Goal: Task Accomplishment & Management: Manage account settings

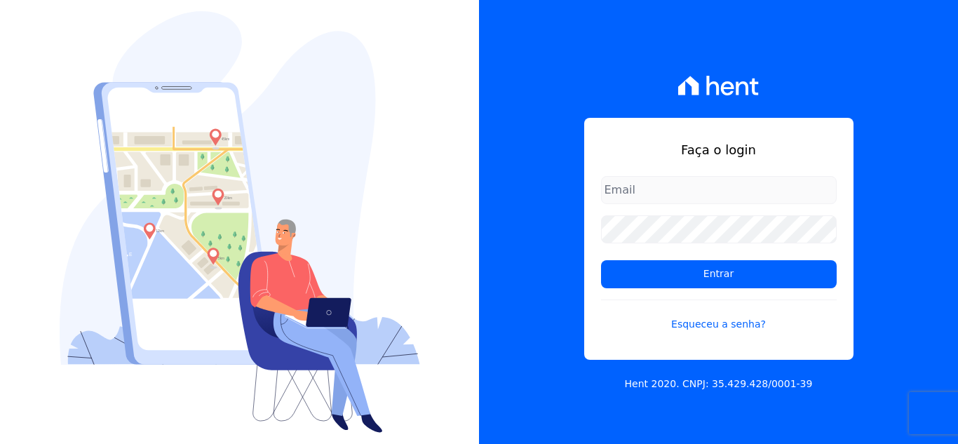
click at [664, 191] on input "email" at bounding box center [719, 190] width 236 height 28
type input "[EMAIL_ADDRESS][DOMAIN_NAME]"
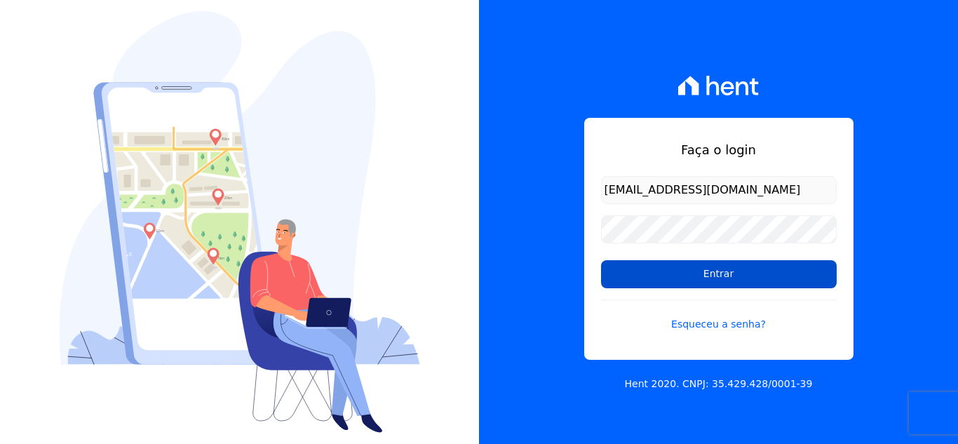
click at [673, 266] on input "Entrar" at bounding box center [719, 274] width 236 height 28
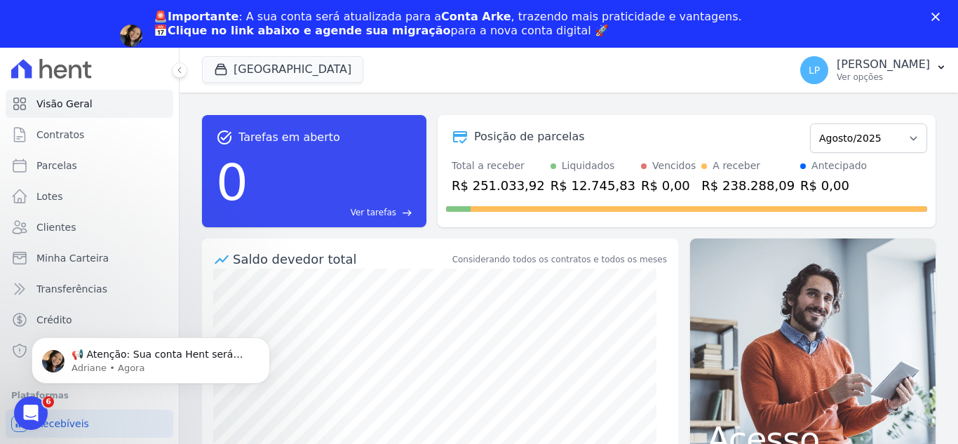
click at [58, 313] on div "📢 Atenção: Sua conta Hent será migrada para a Conta Arke! Estamos trazendo para…" at bounding box center [151, 295] width 258 height 175
click at [58, 321] on div "📢 Atenção: Sua conta Hent será migrada para a Conta Arke! Estamos trazendo para…" at bounding box center [151, 295] width 258 height 175
click at [142, 359] on p "📢 Atenção: Sua conta Hent será migrada para a Conta Arke! Estamos trazendo para…" at bounding box center [162, 355] width 181 height 14
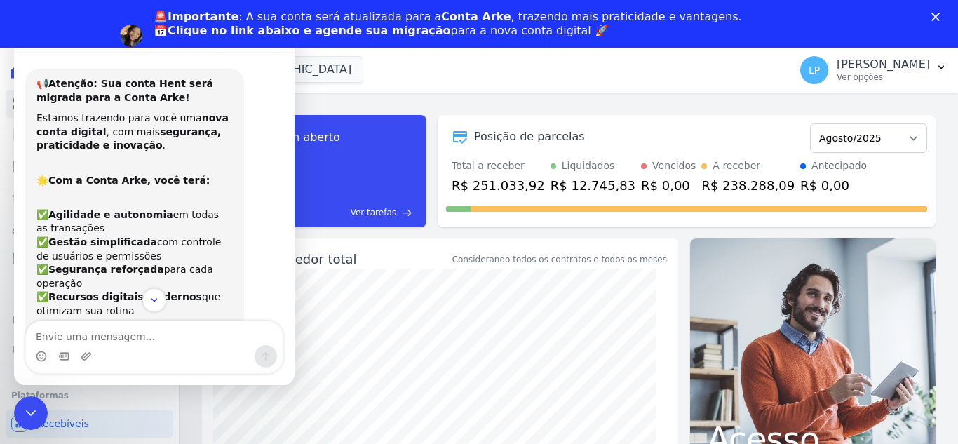
click at [508, 97] on div "task_alt Tarefas em aberto 0 Ver tarefas east Posição de parcelas Abril/2023 Ma…" at bounding box center [568, 292] width 778 height 399
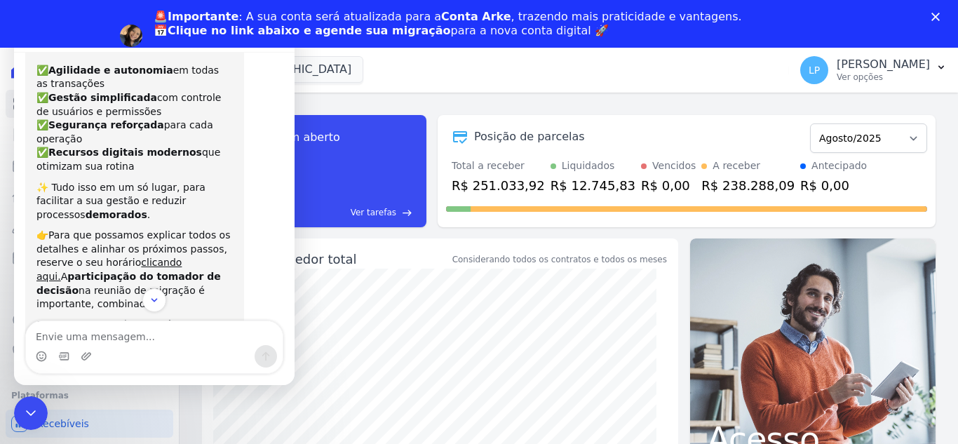
scroll to position [241, 0]
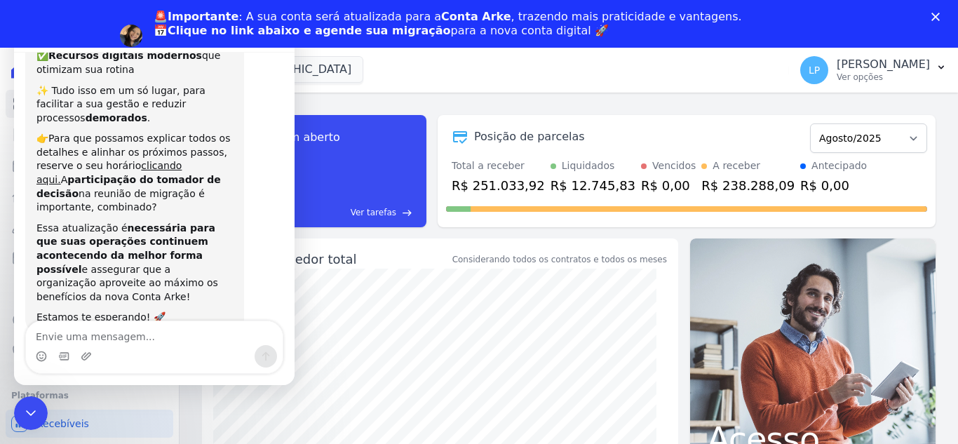
drag, startPoint x: 683, startPoint y: 104, endPoint x: 585, endPoint y: 97, distance: 97.7
click at [669, 104] on div "task_alt Tarefas em aberto 0 Ver tarefas east Posição de parcelas Abril/2023 Ma…" at bounding box center [568, 171] width 733 height 135
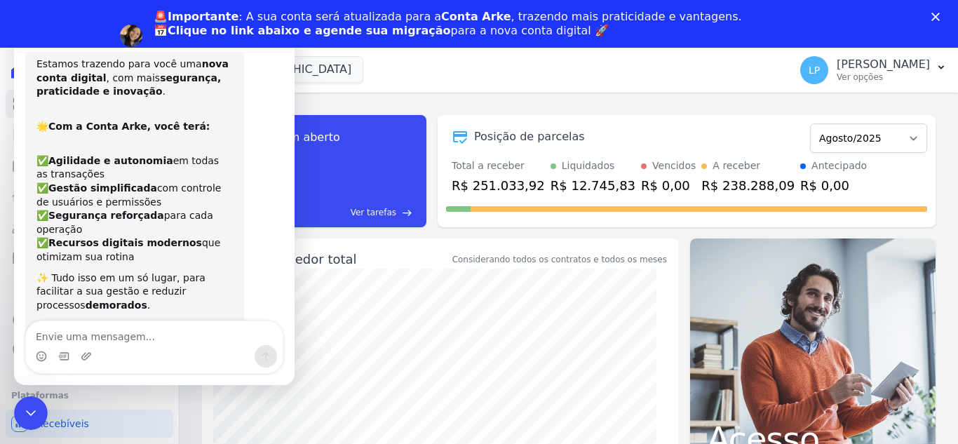
scroll to position [0, 0]
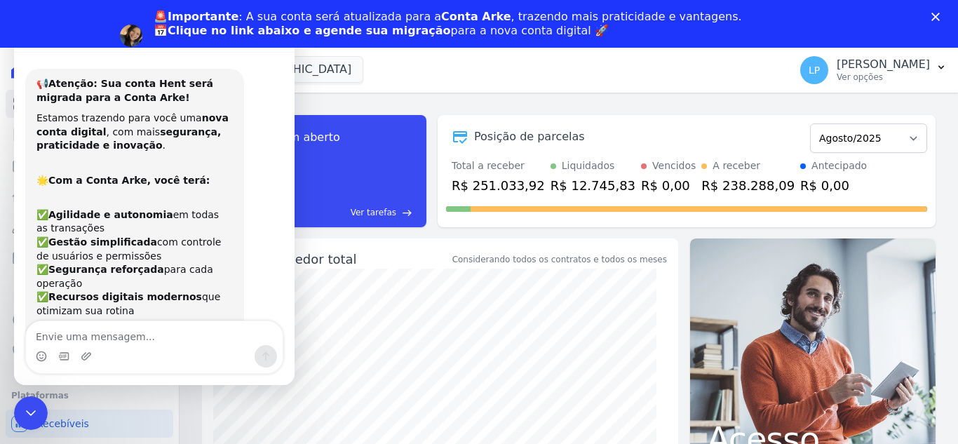
click at [154, 294] on div "✅ Agilidade e autonomia em todas as transações ✅ Gestão simplificada com contro…" at bounding box center [134, 255] width 196 height 123
click at [18, 407] on div "Encerramento do Messenger da Intercom" at bounding box center [29, 411] width 34 height 34
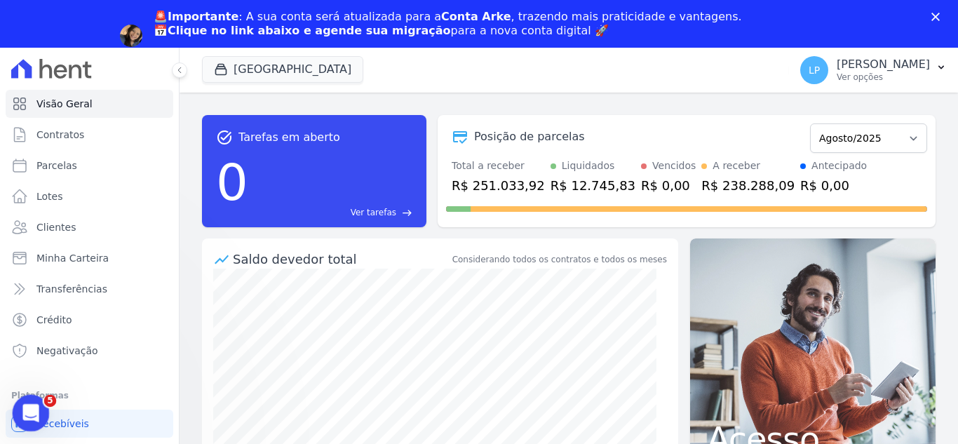
scroll to position [241, 0]
click at [49, 325] on span "Crédito" at bounding box center [54, 320] width 36 height 14
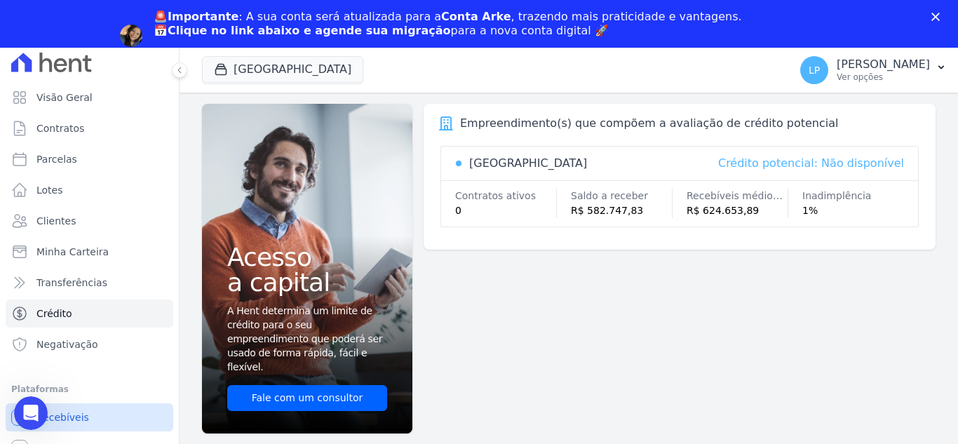
scroll to position [8, 0]
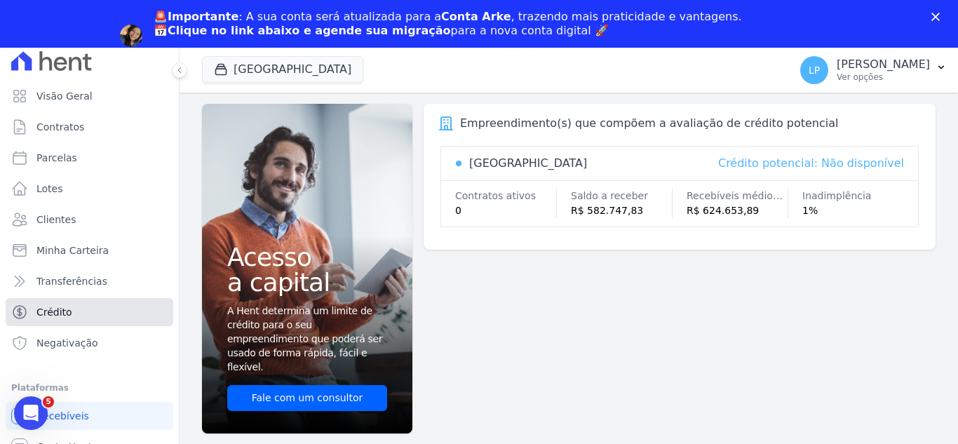
click at [72, 314] on link "Crédito" at bounding box center [90, 312] width 168 height 28
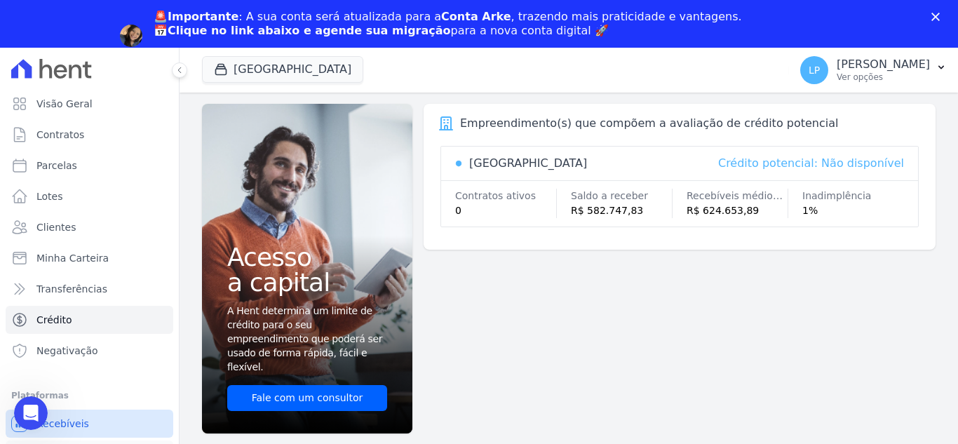
scroll to position [0, 0]
click at [69, 407] on li "Plataformas Você não possui Hent Sign ativado. Para saber mais, fale com a equi…" at bounding box center [89, 443] width 156 height 112
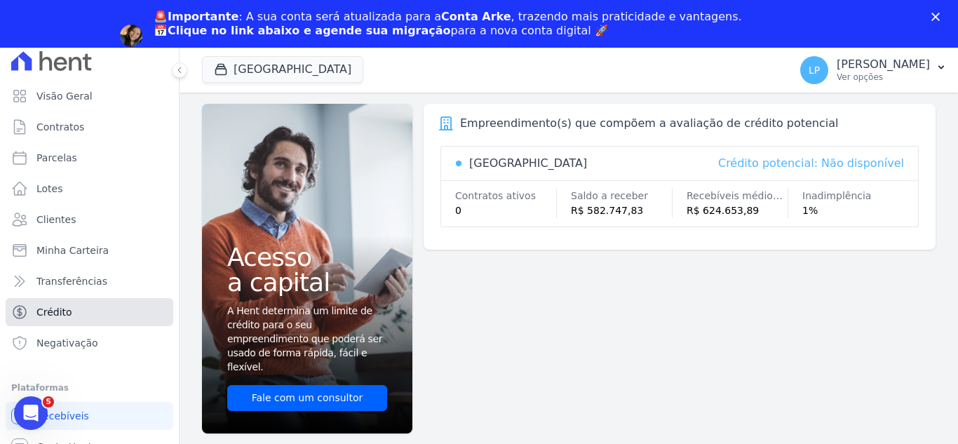
drag, startPoint x: 66, startPoint y: 311, endPoint x: 65, endPoint y: 322, distance: 11.3
click at [66, 312] on span "Crédito" at bounding box center [54, 312] width 36 height 14
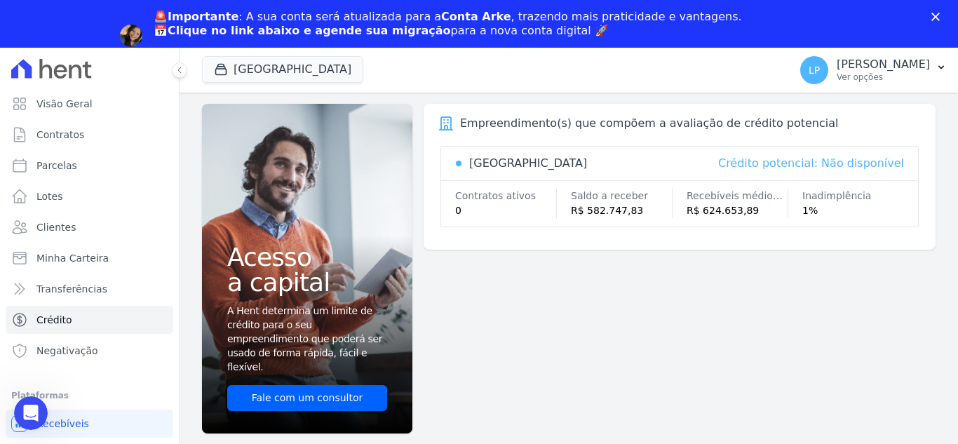
scroll to position [0, 0]
click at [935, 18] on polygon "Fechar" at bounding box center [935, 17] width 8 height 8
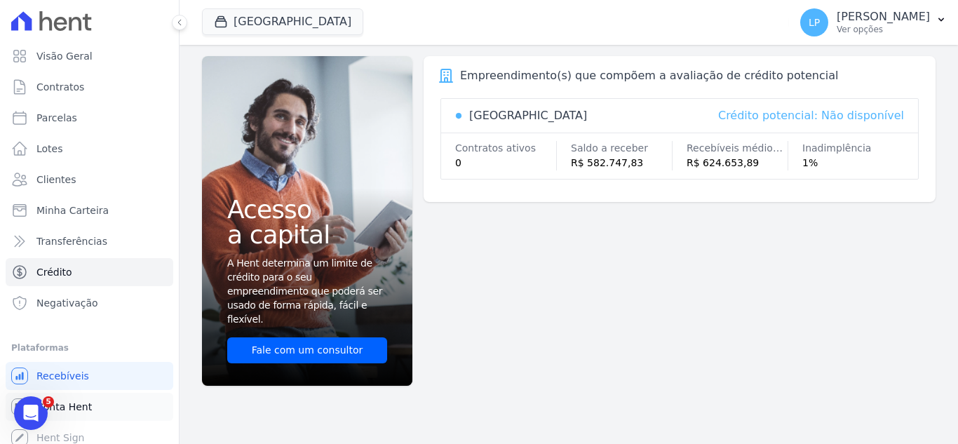
click at [76, 404] on span "Conta Hent" at bounding box center [63, 407] width 55 height 14
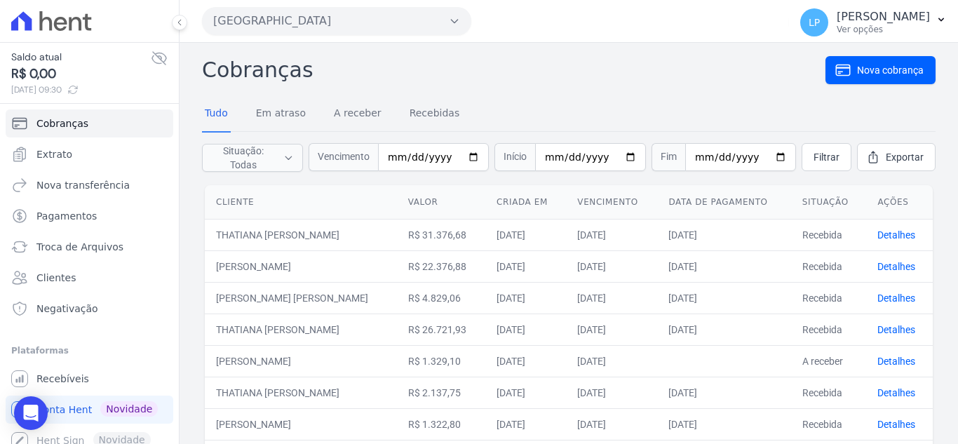
click at [151, 55] on icon at bounding box center [159, 58] width 17 height 17
click at [373, 25] on button "[GEOGRAPHIC_DATA]" at bounding box center [336, 21] width 269 height 28
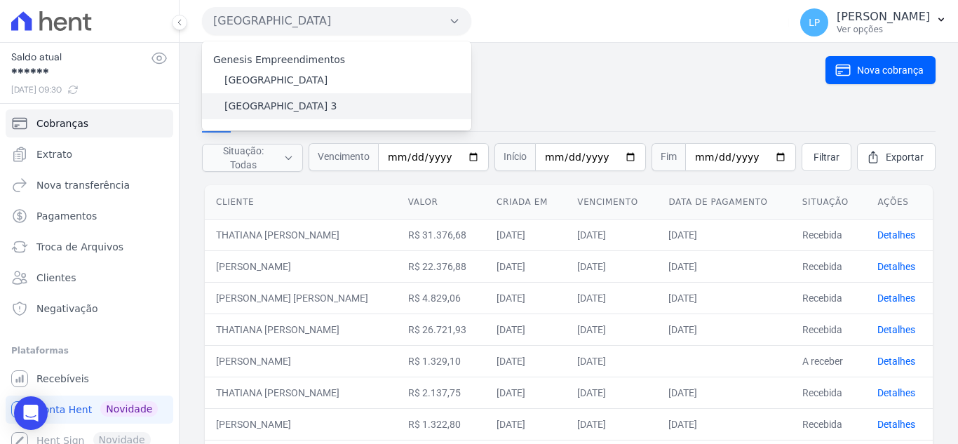
click at [274, 100] on label "[GEOGRAPHIC_DATA] 3" at bounding box center [280, 106] width 113 height 15
click at [0, 0] on input "[GEOGRAPHIC_DATA] 3" at bounding box center [0, 0] width 0 height 0
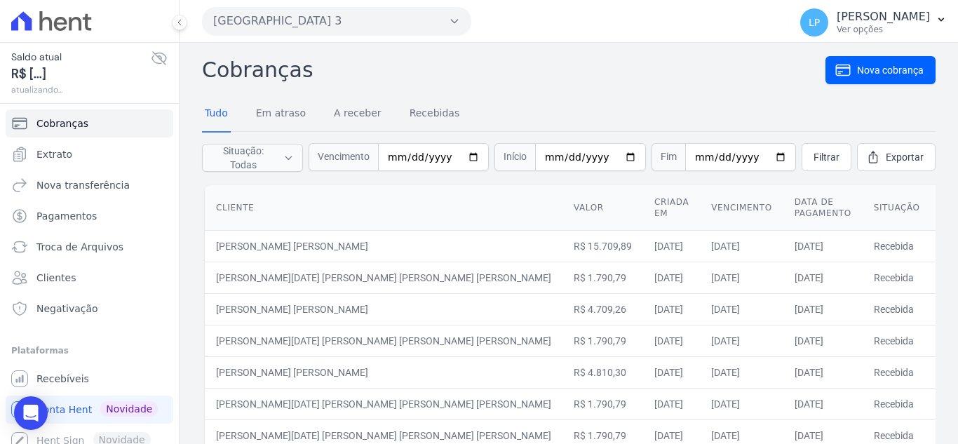
click at [29, 76] on span "R$ [...]" at bounding box center [81, 74] width 140 height 19
click at [43, 74] on span "R$ [...]" at bounding box center [81, 74] width 140 height 19
click at [151, 57] on icon at bounding box center [159, 58] width 17 height 17
drag, startPoint x: 95, startPoint y: 73, endPoint x: 71, endPoint y: 78, distance: 24.3
click at [91, 76] on span "******" at bounding box center [81, 74] width 140 height 19
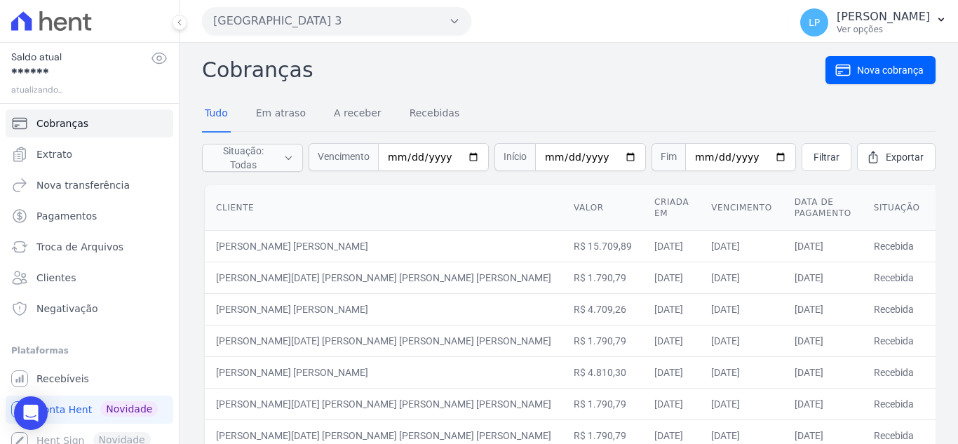
click at [25, 79] on span "******" at bounding box center [81, 74] width 140 height 19
click at [151, 56] on icon at bounding box center [159, 58] width 17 height 17
